Goal: Information Seeking & Learning: Learn about a topic

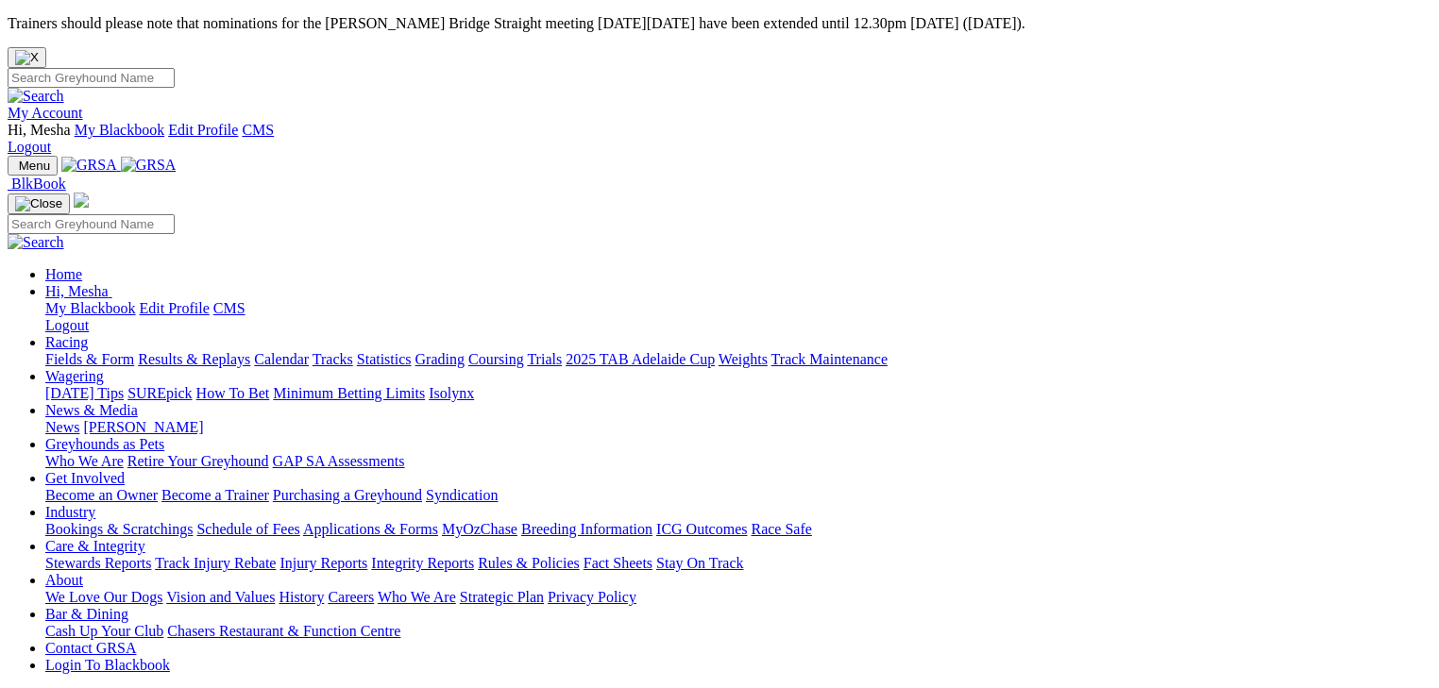
click at [83, 572] on link "About" at bounding box center [64, 580] width 38 height 16
click at [324, 589] on link "History" at bounding box center [301, 597] width 45 height 16
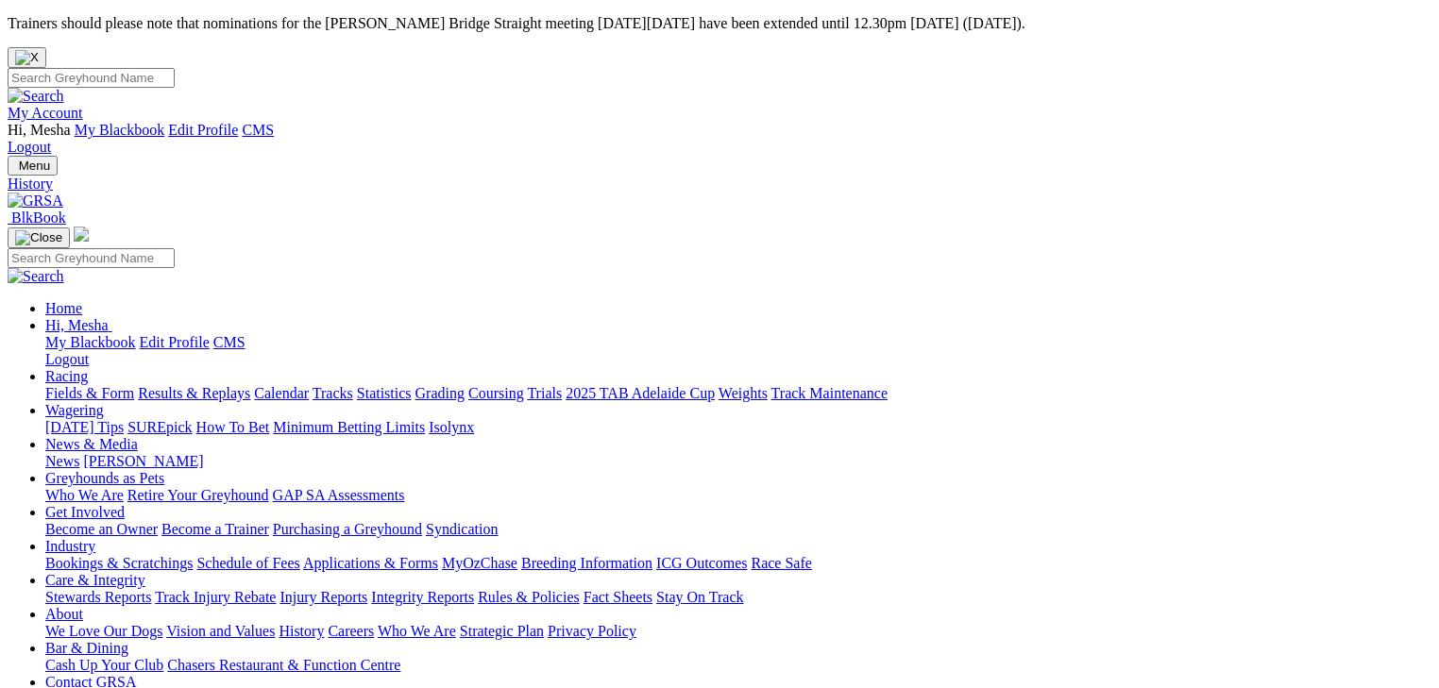
click at [83, 606] on link "About" at bounding box center [64, 614] width 38 height 16
click at [374, 623] on link "Careers" at bounding box center [351, 631] width 46 height 16
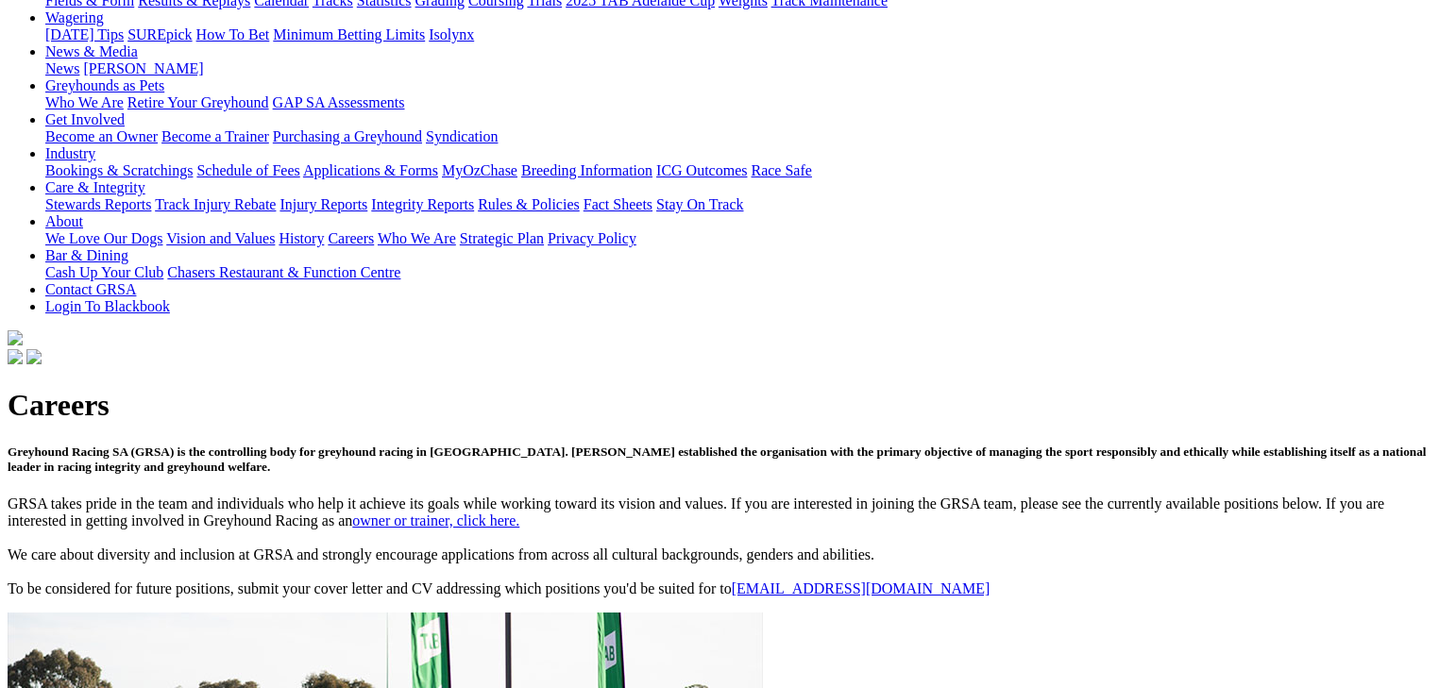
scroll to position [680, 0]
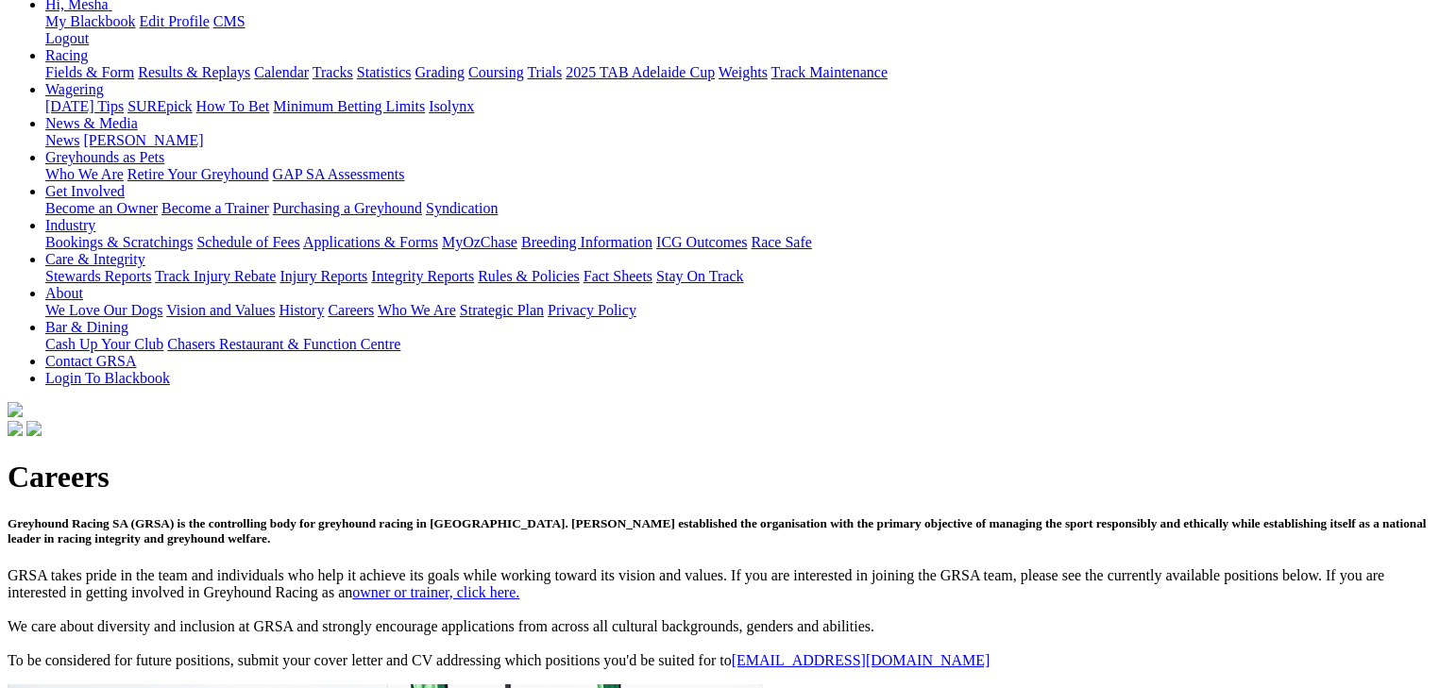
scroll to position [302, 0]
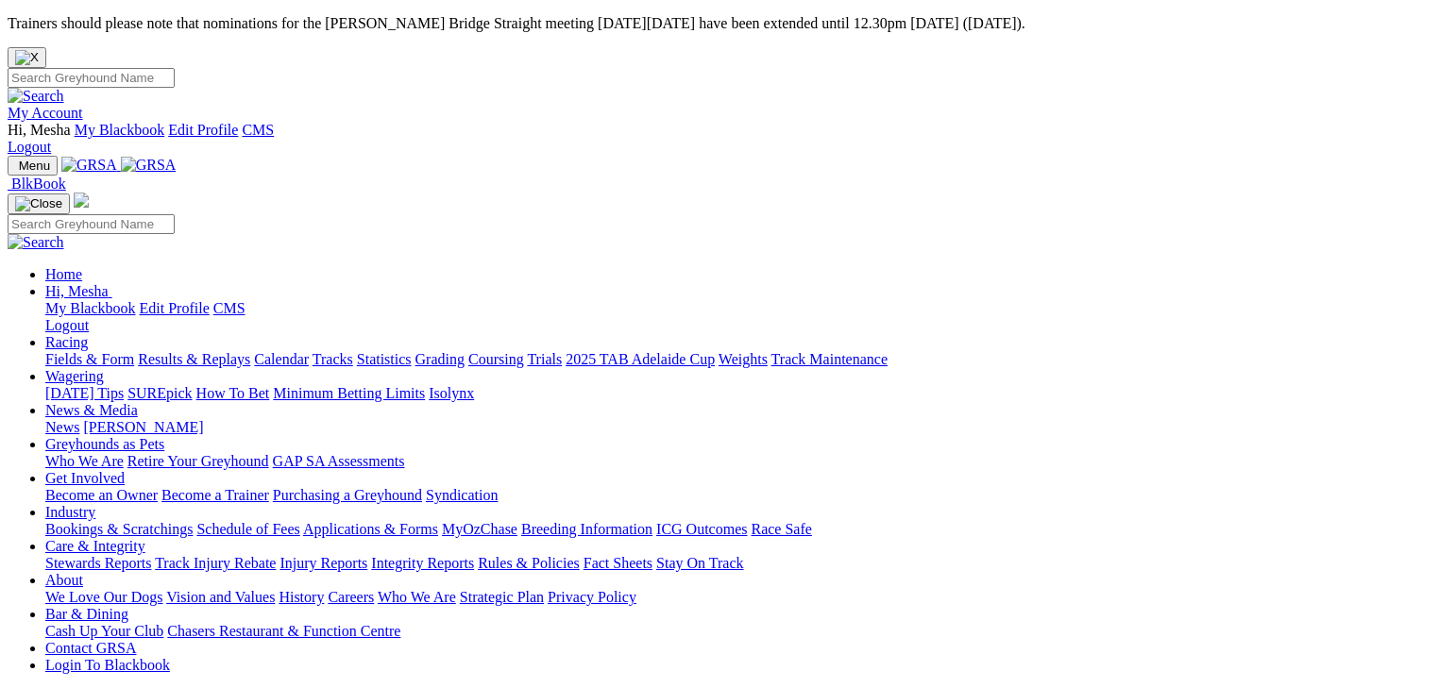
click at [83, 572] on link "About" at bounding box center [64, 580] width 38 height 16
click at [374, 589] on link "Careers" at bounding box center [351, 597] width 46 height 16
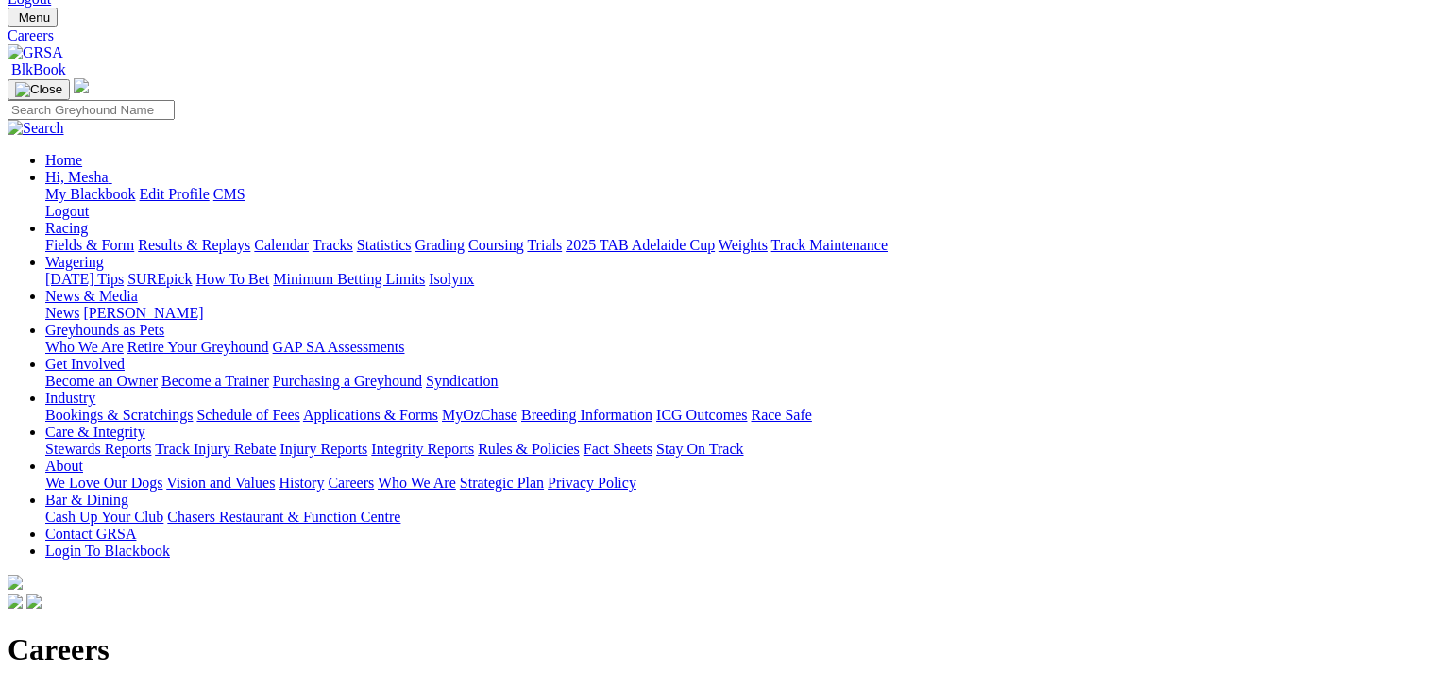
scroll to position [151, 0]
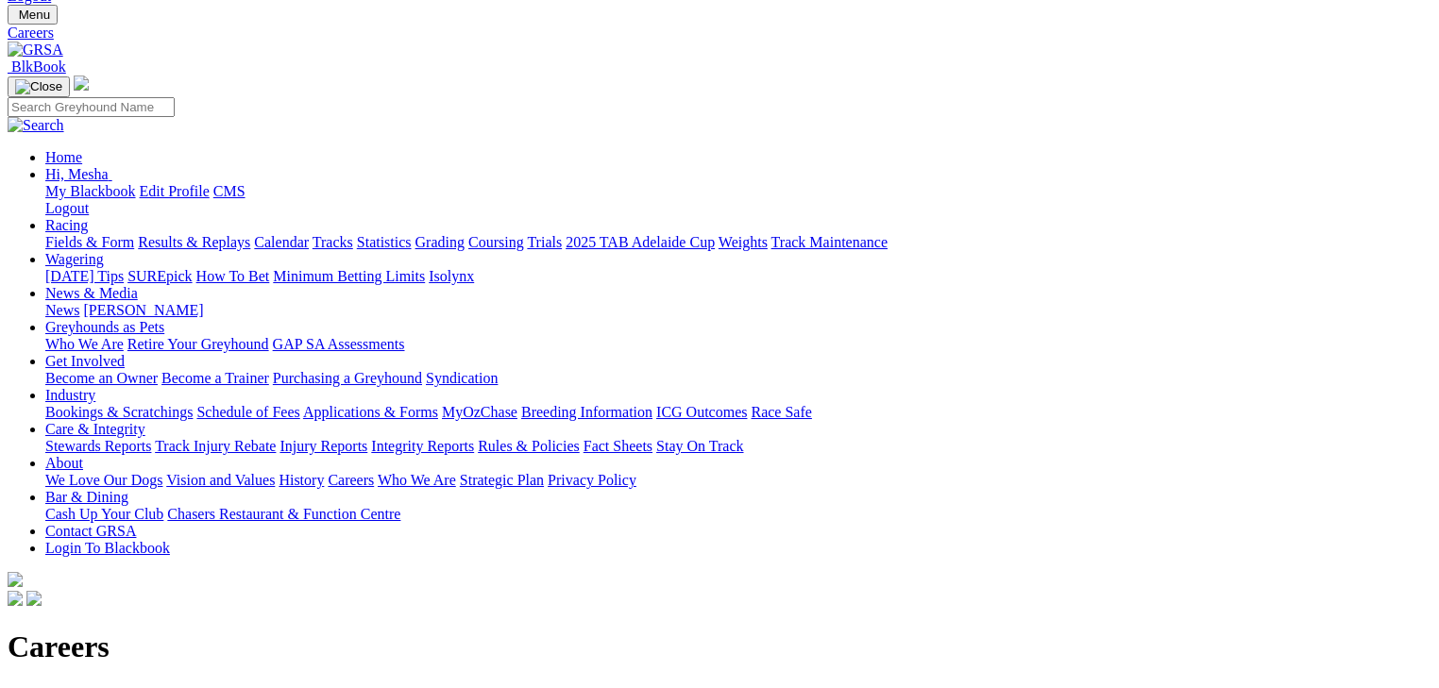
click at [350, 687] on span "Greyhound Racing SA (GRSA) is the controlling body for greyhound racing in [GEO…" at bounding box center [717, 701] width 1419 height 29
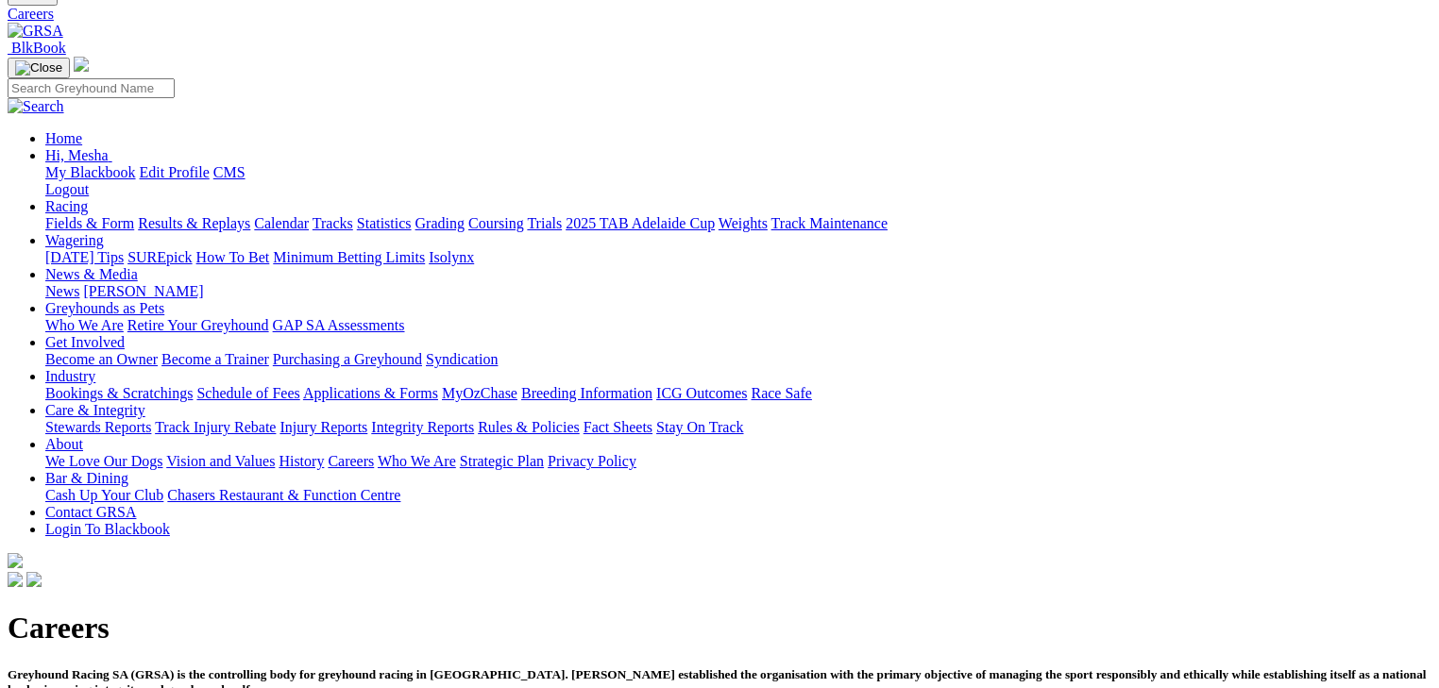
scroll to position [453, 0]
